Goal: Task Accomplishment & Management: Manage account settings

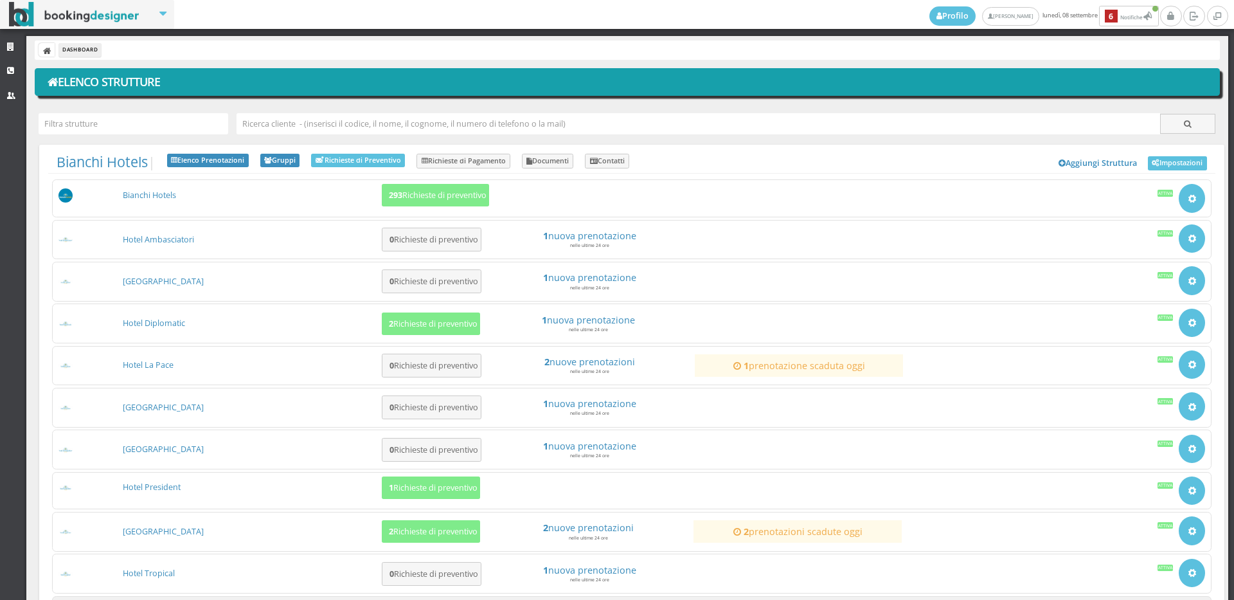
scroll to position [121, 0]
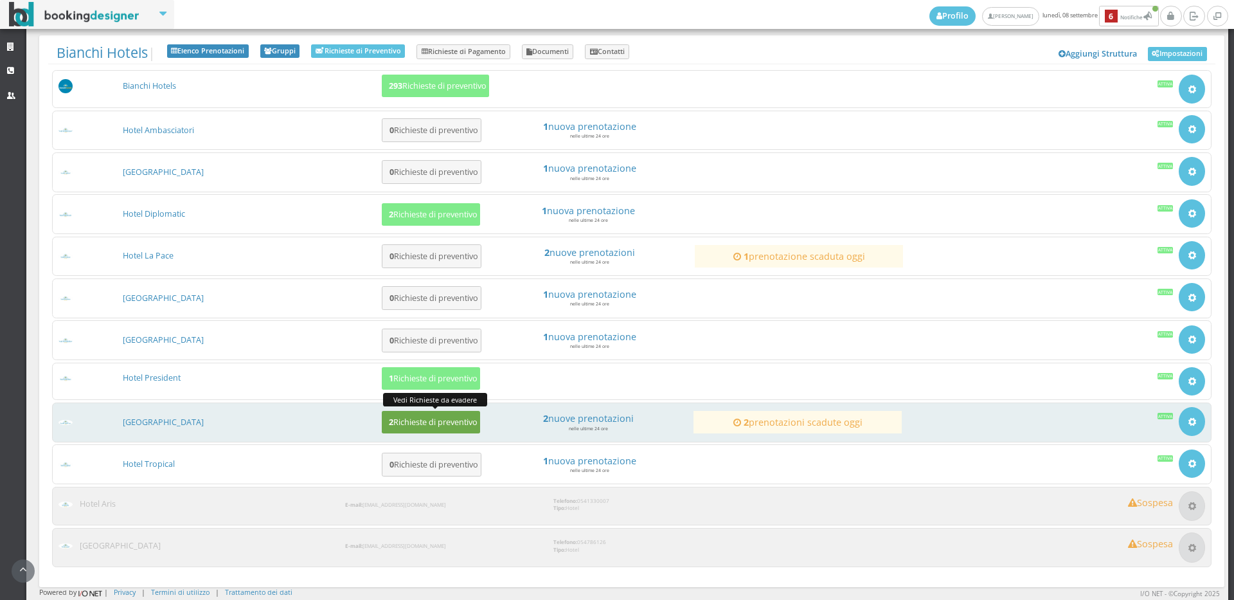
click at [418, 420] on h5 "2 Richieste di preventivo" at bounding box center [431, 422] width 93 height 10
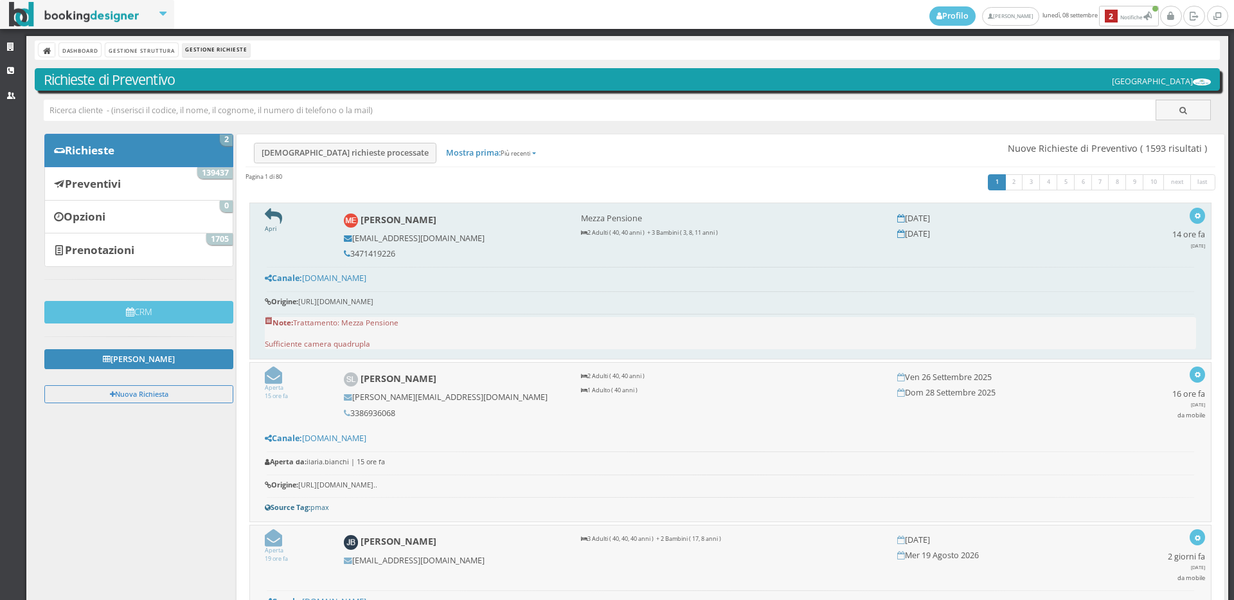
click at [278, 220] on icon at bounding box center [273, 216] width 17 height 17
